Goal: Entertainment & Leisure: Browse casually

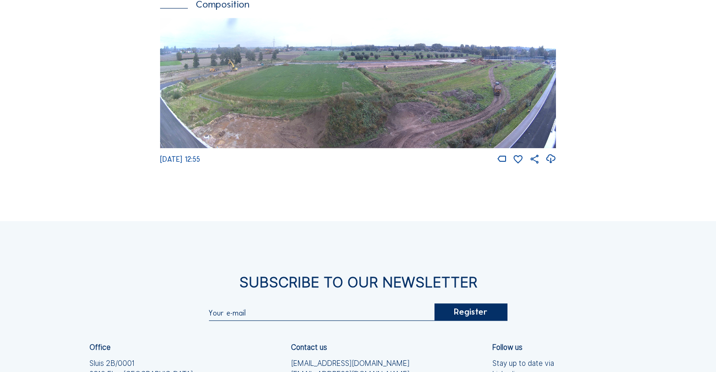
scroll to position [376, 0]
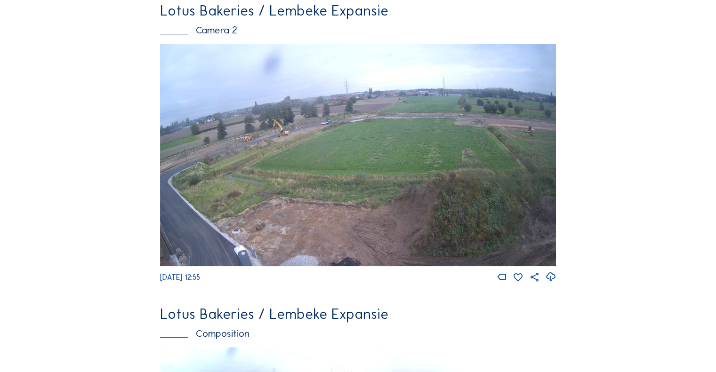
click at [358, 147] on img at bounding box center [358, 155] width 396 height 223
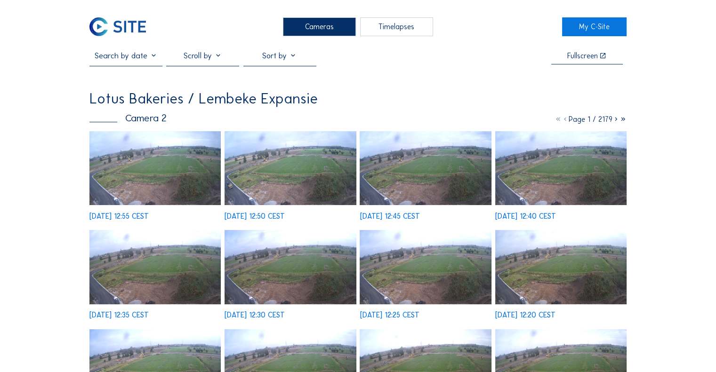
click at [204, 173] on img at bounding box center [154, 168] width 131 height 74
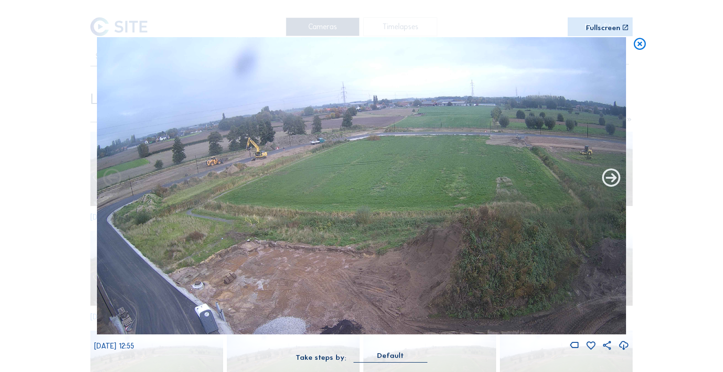
click at [608, 187] on icon at bounding box center [611, 179] width 22 height 22
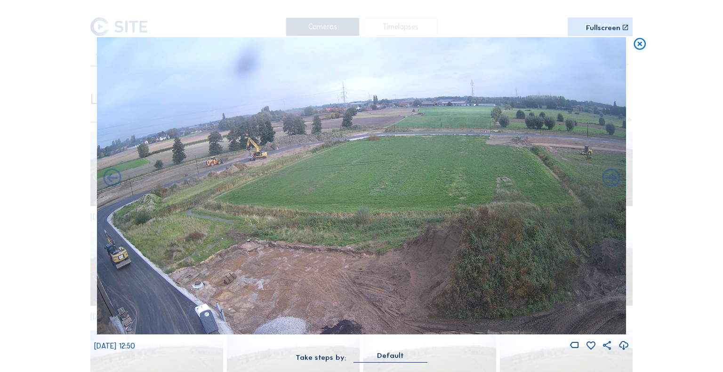
click at [608, 187] on icon at bounding box center [611, 179] width 22 height 22
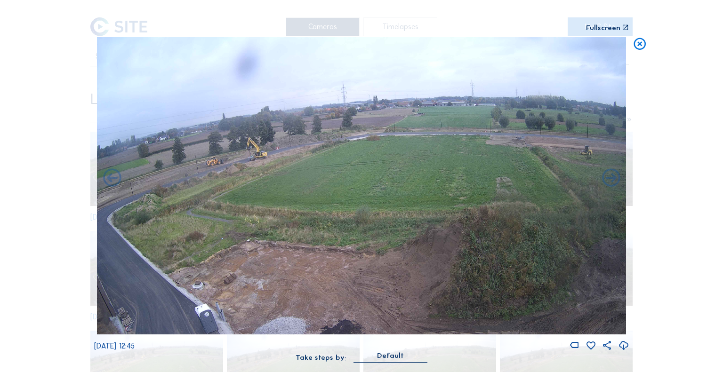
click at [608, 187] on icon at bounding box center [611, 179] width 22 height 22
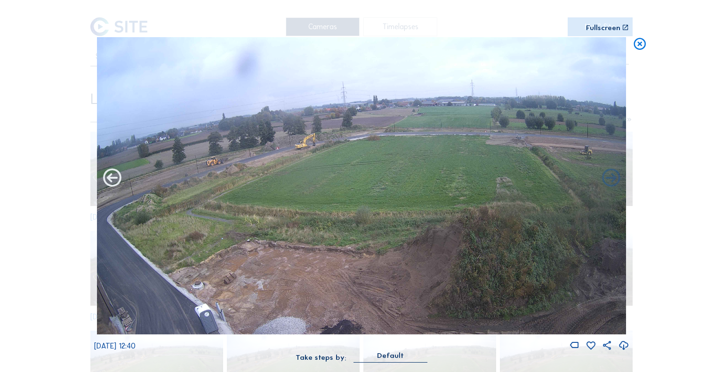
click at [116, 179] on icon at bounding box center [112, 179] width 22 height 22
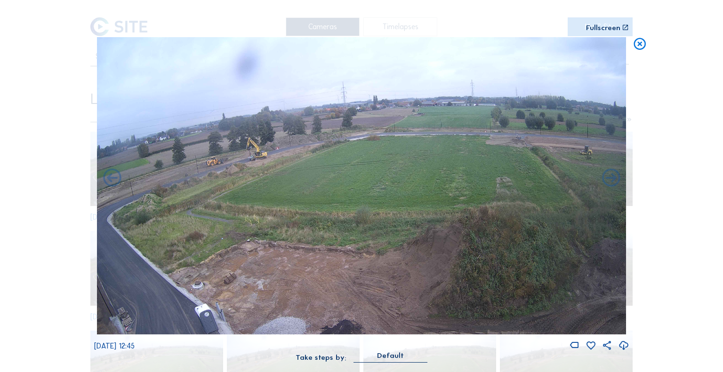
click at [116, 179] on icon at bounding box center [112, 179] width 22 height 22
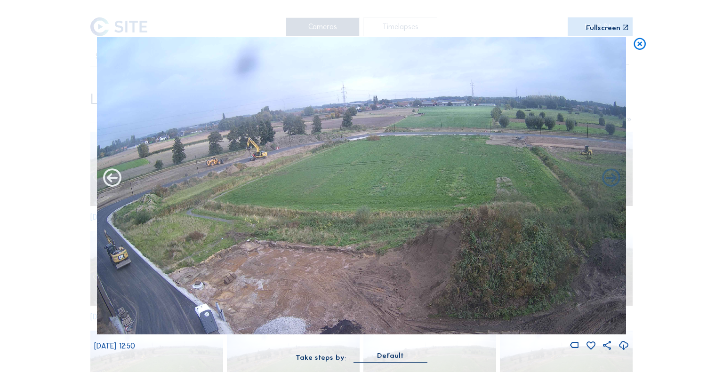
click at [112, 176] on icon at bounding box center [112, 179] width 22 height 22
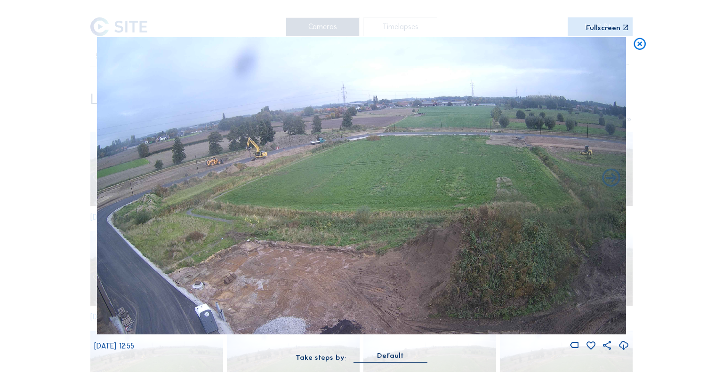
click at [638, 41] on icon at bounding box center [639, 44] width 15 height 15
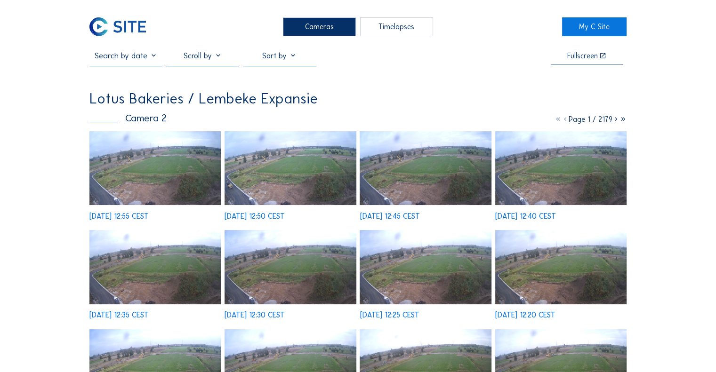
scroll to position [74, 0]
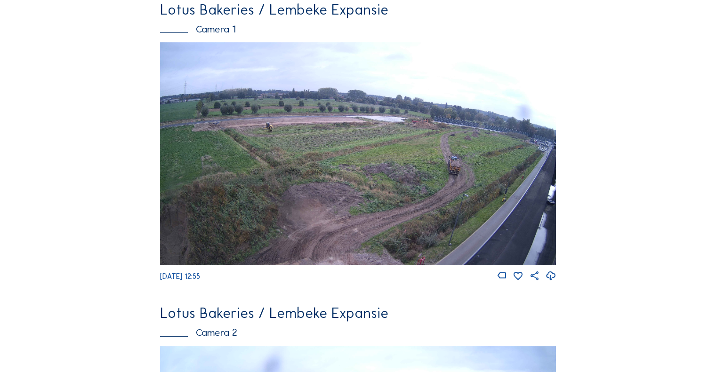
click at [459, 123] on img at bounding box center [358, 153] width 396 height 223
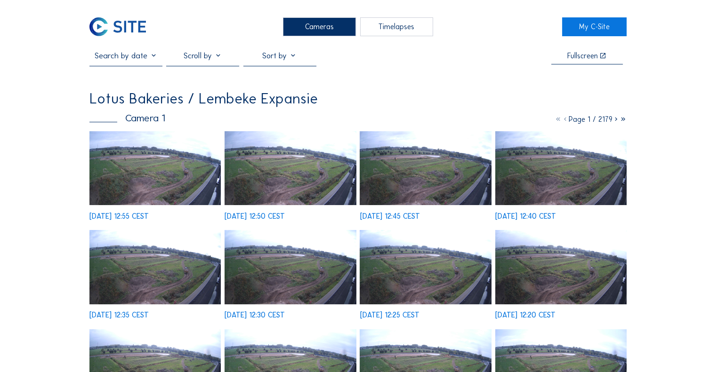
click at [158, 156] on img at bounding box center [154, 168] width 131 height 74
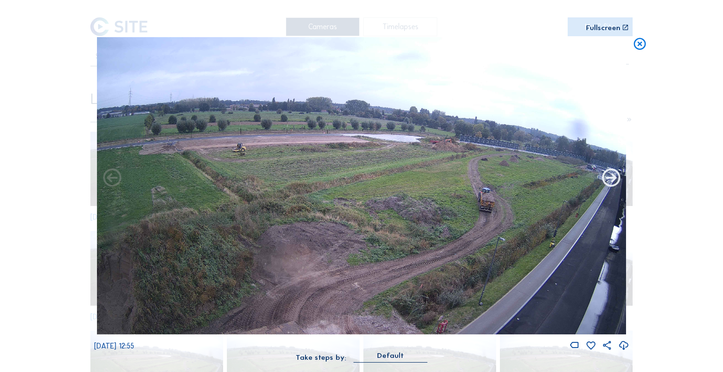
click at [614, 185] on icon at bounding box center [611, 179] width 22 height 22
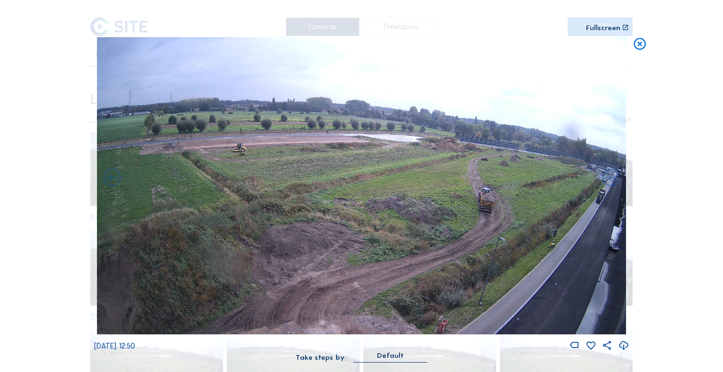
click at [614, 185] on icon at bounding box center [611, 179] width 22 height 22
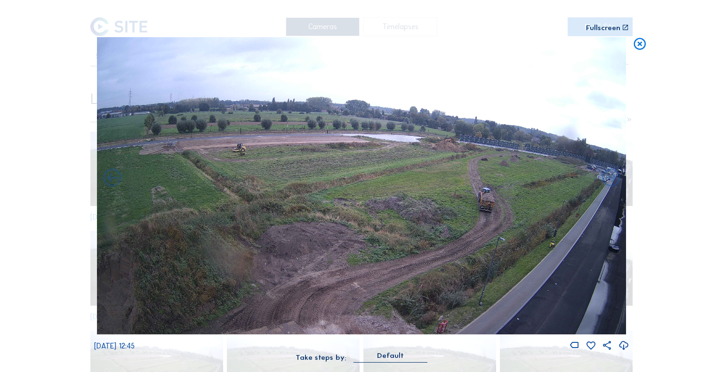
click at [614, 185] on icon at bounding box center [611, 179] width 22 height 22
